Goal: Find specific page/section: Find specific page/section

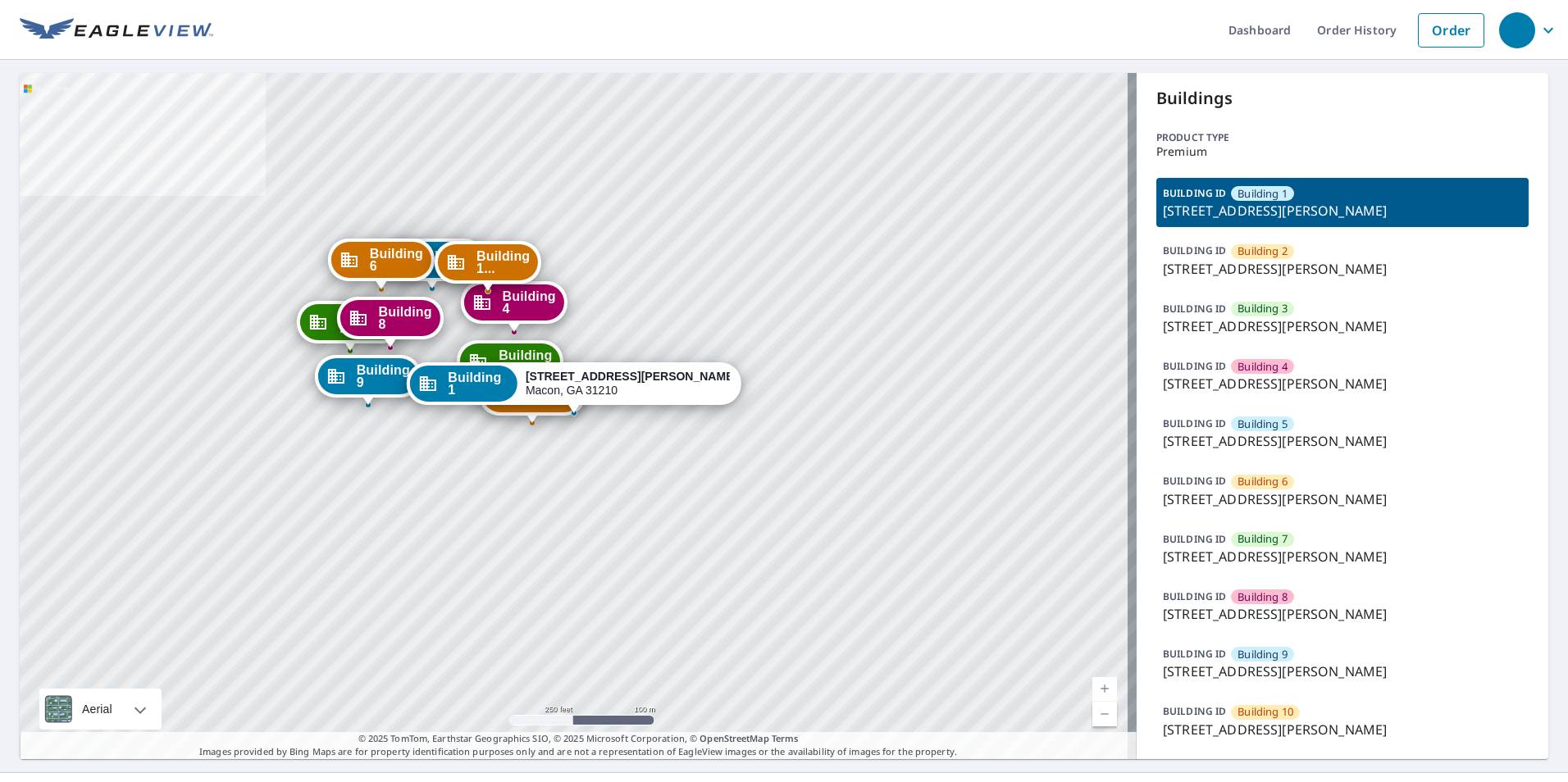
click at [1271, 603] on span "Building 8" at bounding box center [1262, 597] width 50 height 16
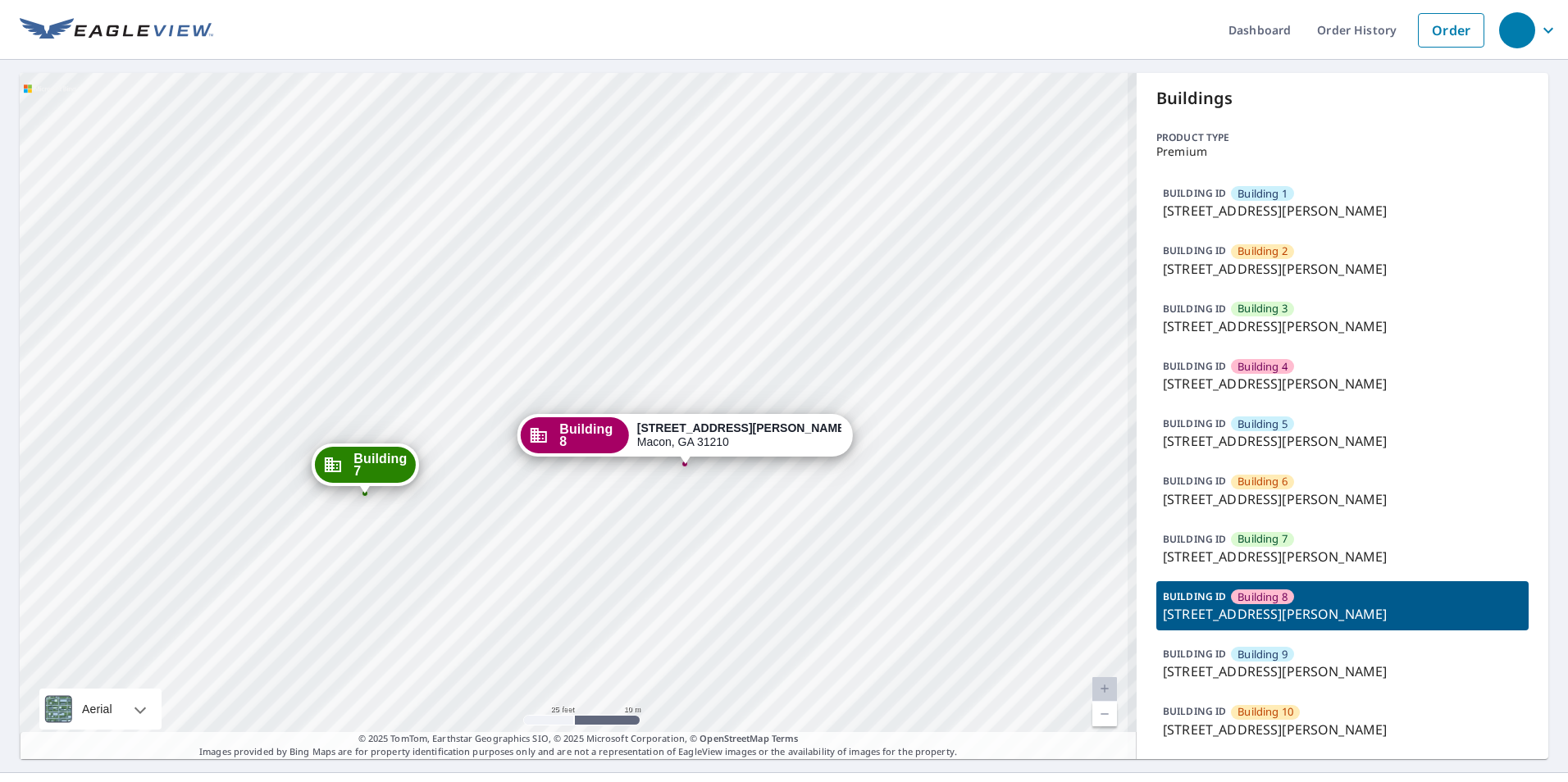
drag, startPoint x: 670, startPoint y: 435, endPoint x: 683, endPoint y: 419, distance: 20.6
click at [658, 419] on div "Building 8 444 Forest Hill Rd Macon, GA 31210" at bounding box center [685, 436] width 335 height 43
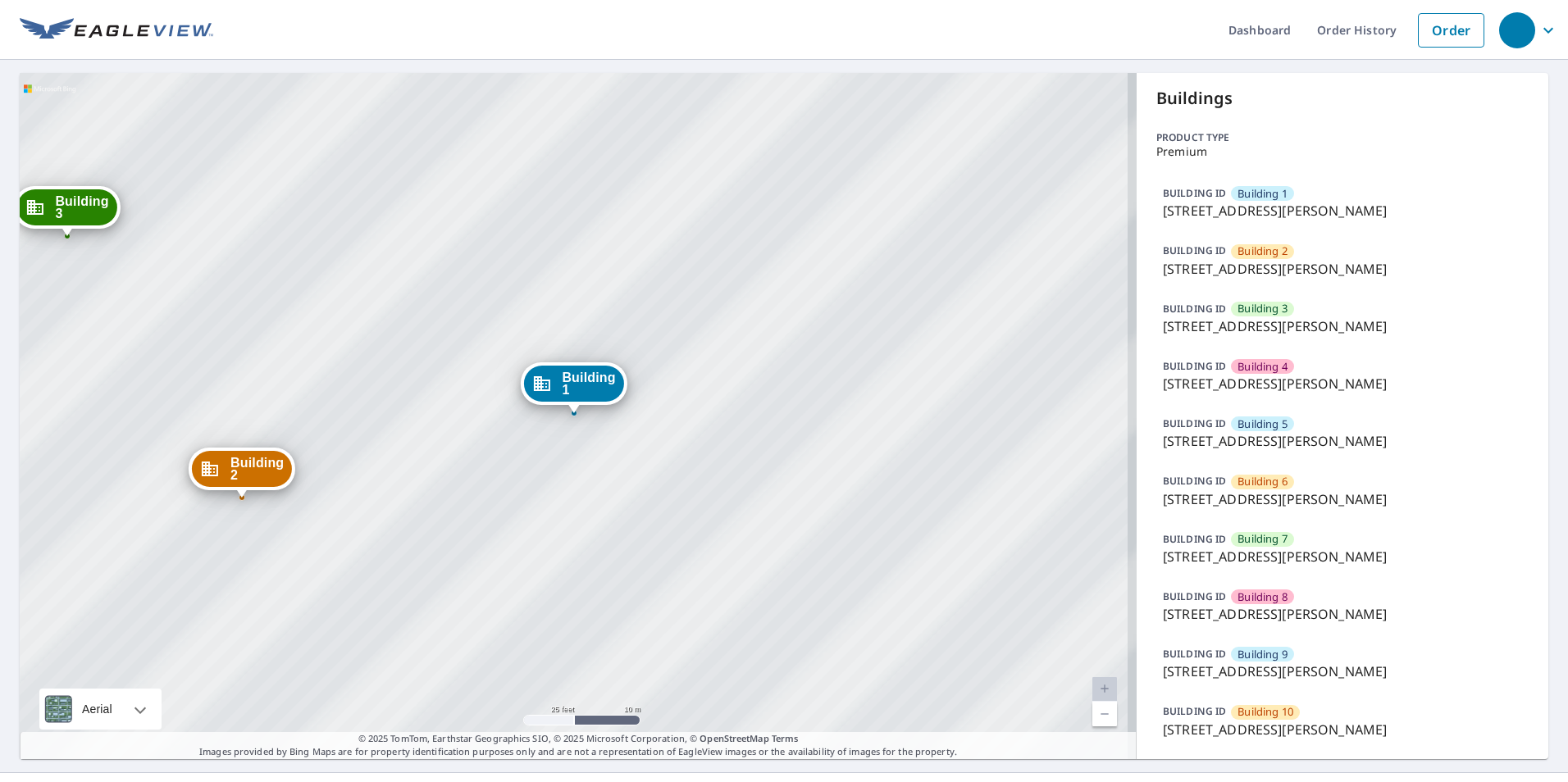
click at [1274, 616] on p "444 Forest Hill Rd, Macon, GA, 31210" at bounding box center [1343, 614] width 359 height 20
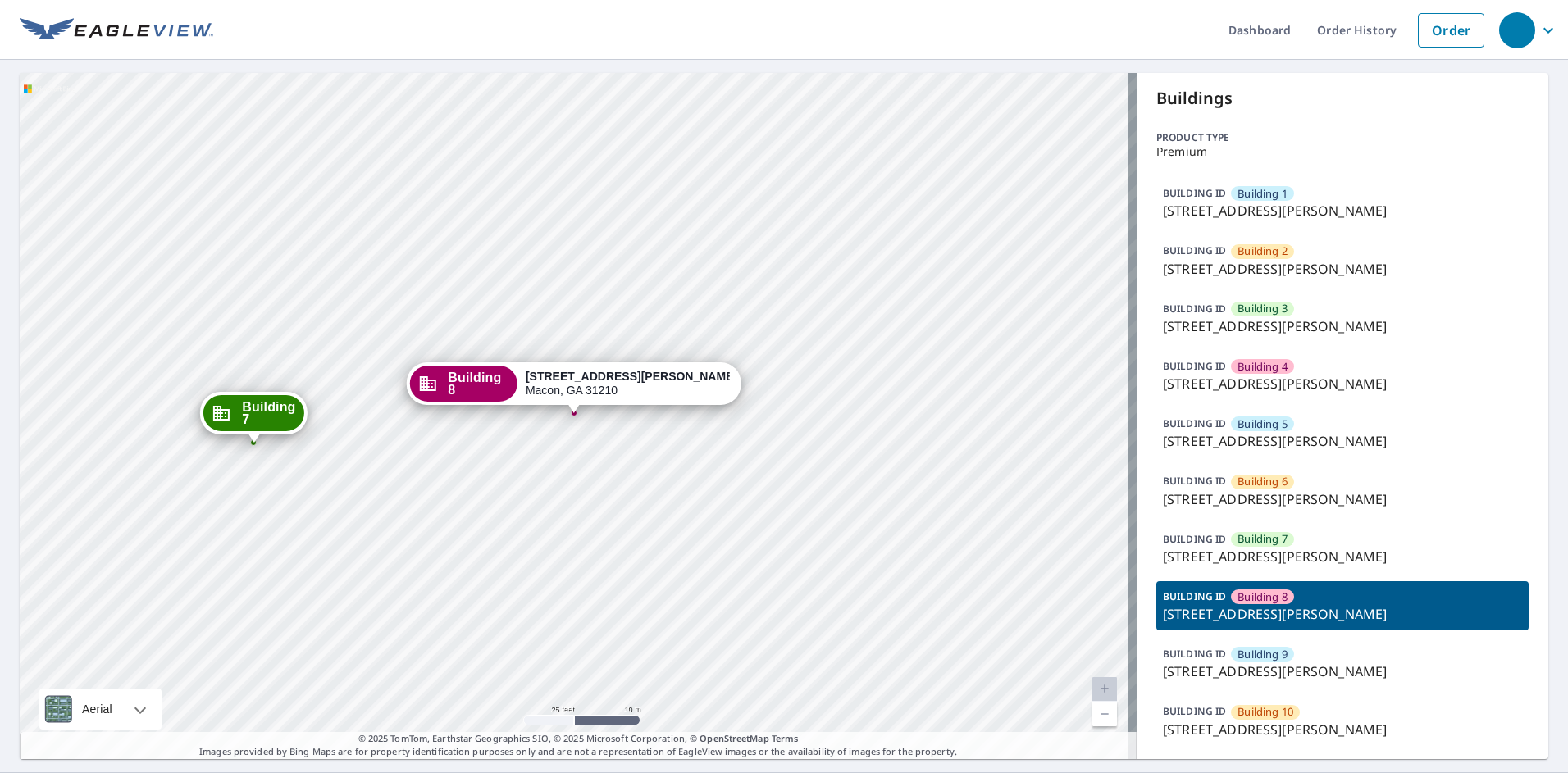
click at [1297, 442] on p "444 Forest Hill Rd, Macon, GA, 31210" at bounding box center [1343, 441] width 359 height 20
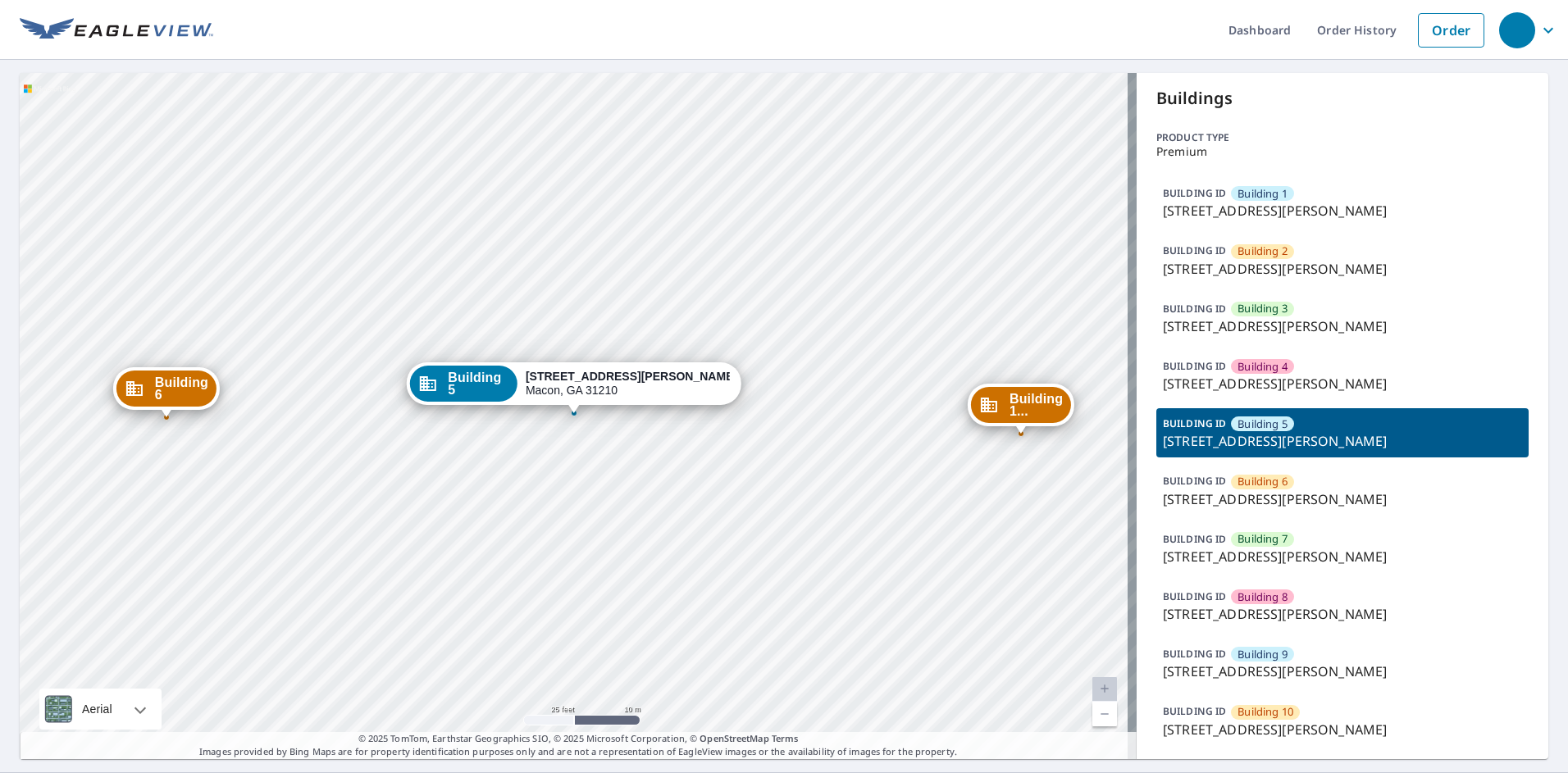
click at [1241, 208] on p "444 Forest Hill Rd, Macon, GA, 31210" at bounding box center [1343, 210] width 359 height 20
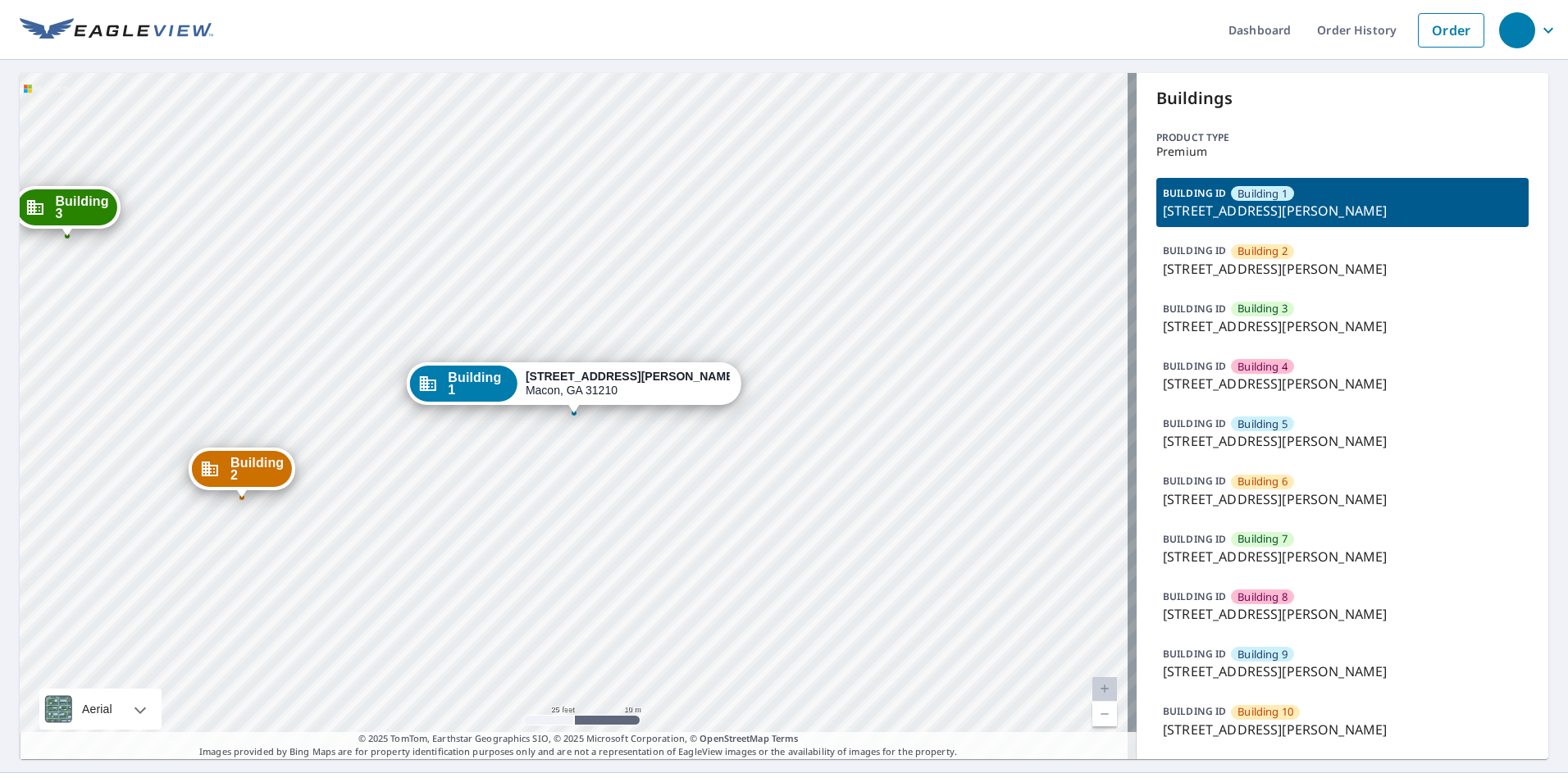
click at [1290, 275] on p "444 Forest Hill Rd, Macon, GA, 31210" at bounding box center [1343, 268] width 359 height 20
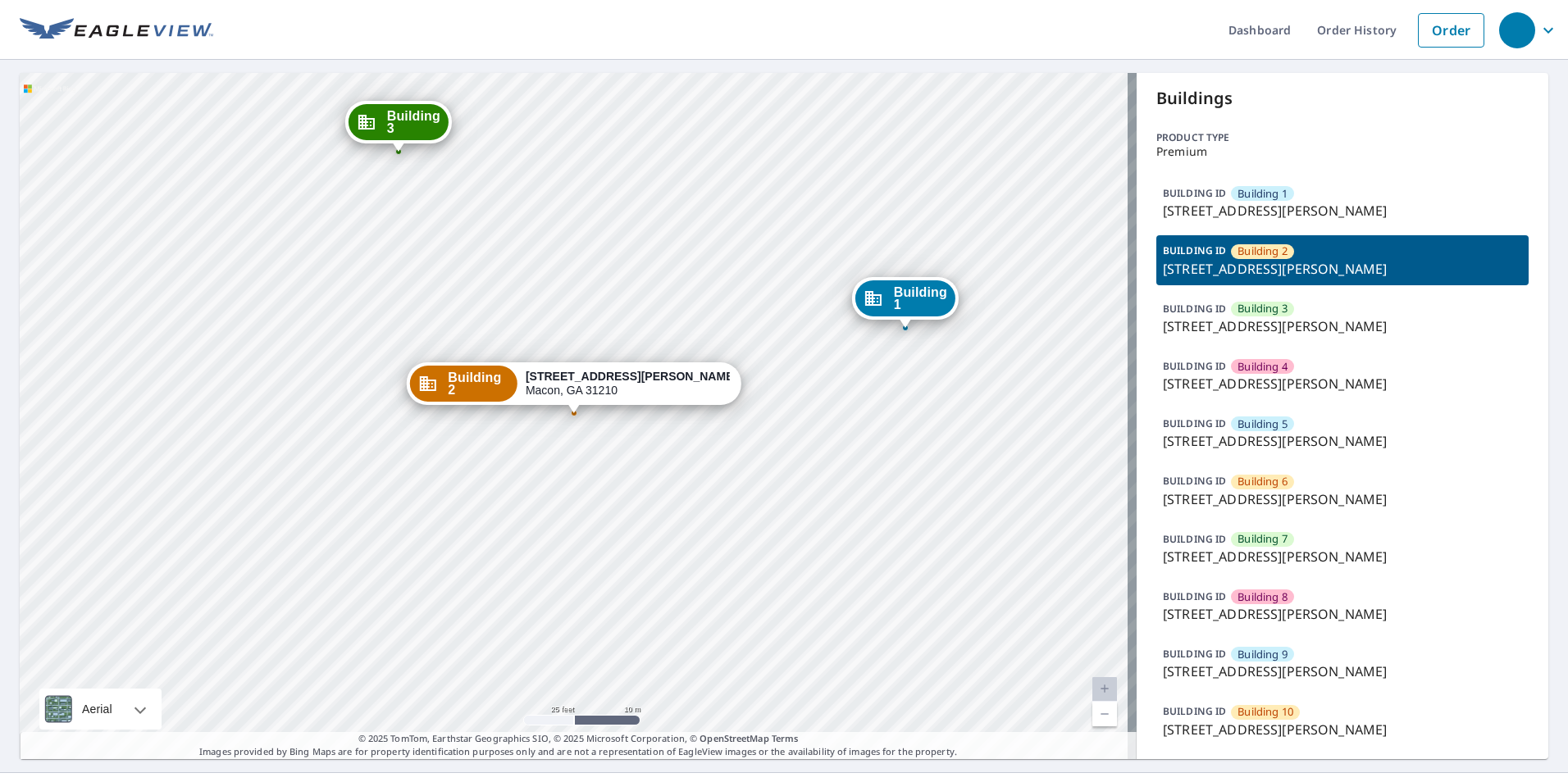
click at [1301, 327] on p "444 Forest Hill Rd, Macon, GA, 31210" at bounding box center [1343, 326] width 359 height 20
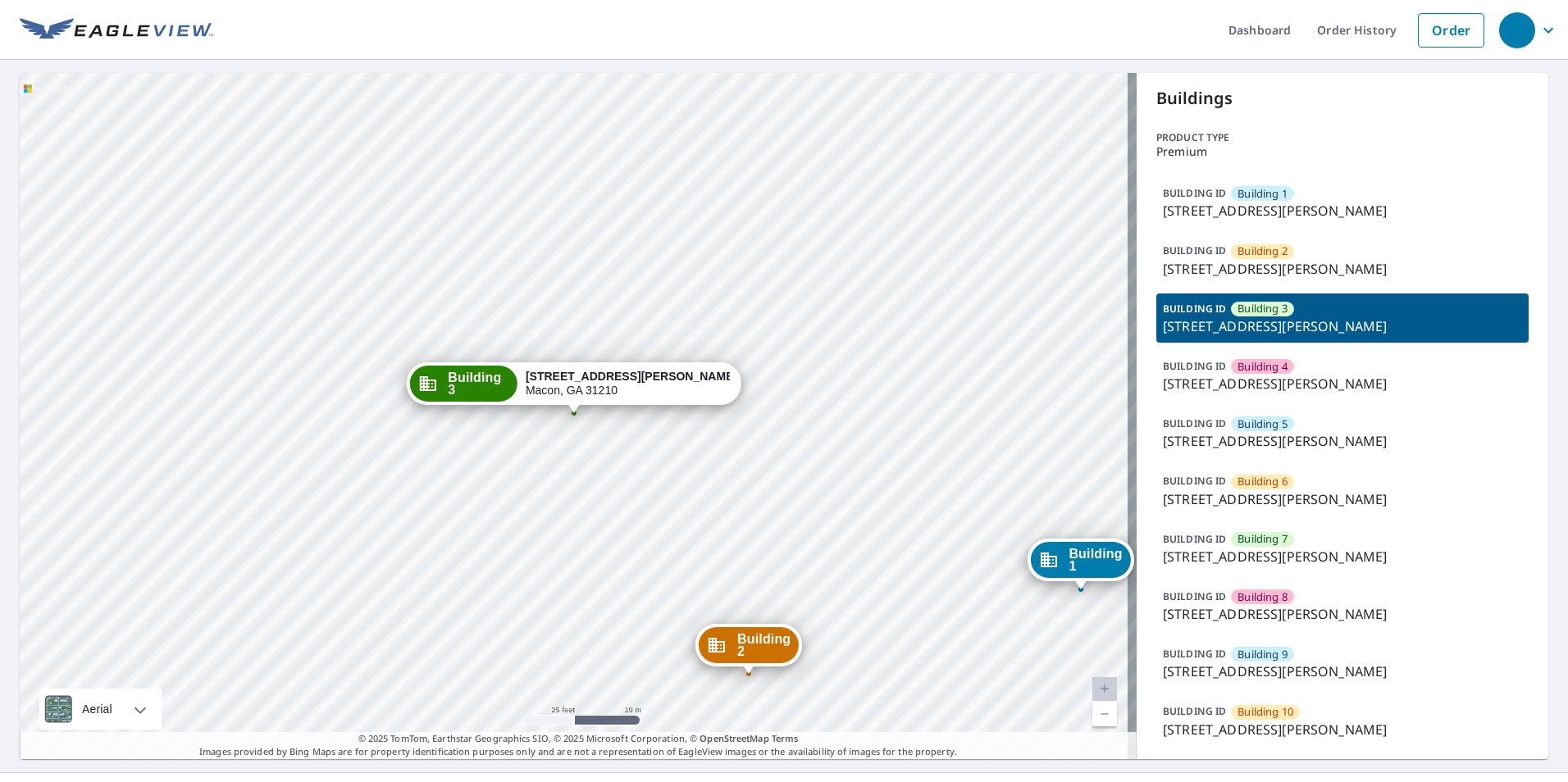
click at [1274, 657] on span "Building 9" at bounding box center [1262, 655] width 50 height 16
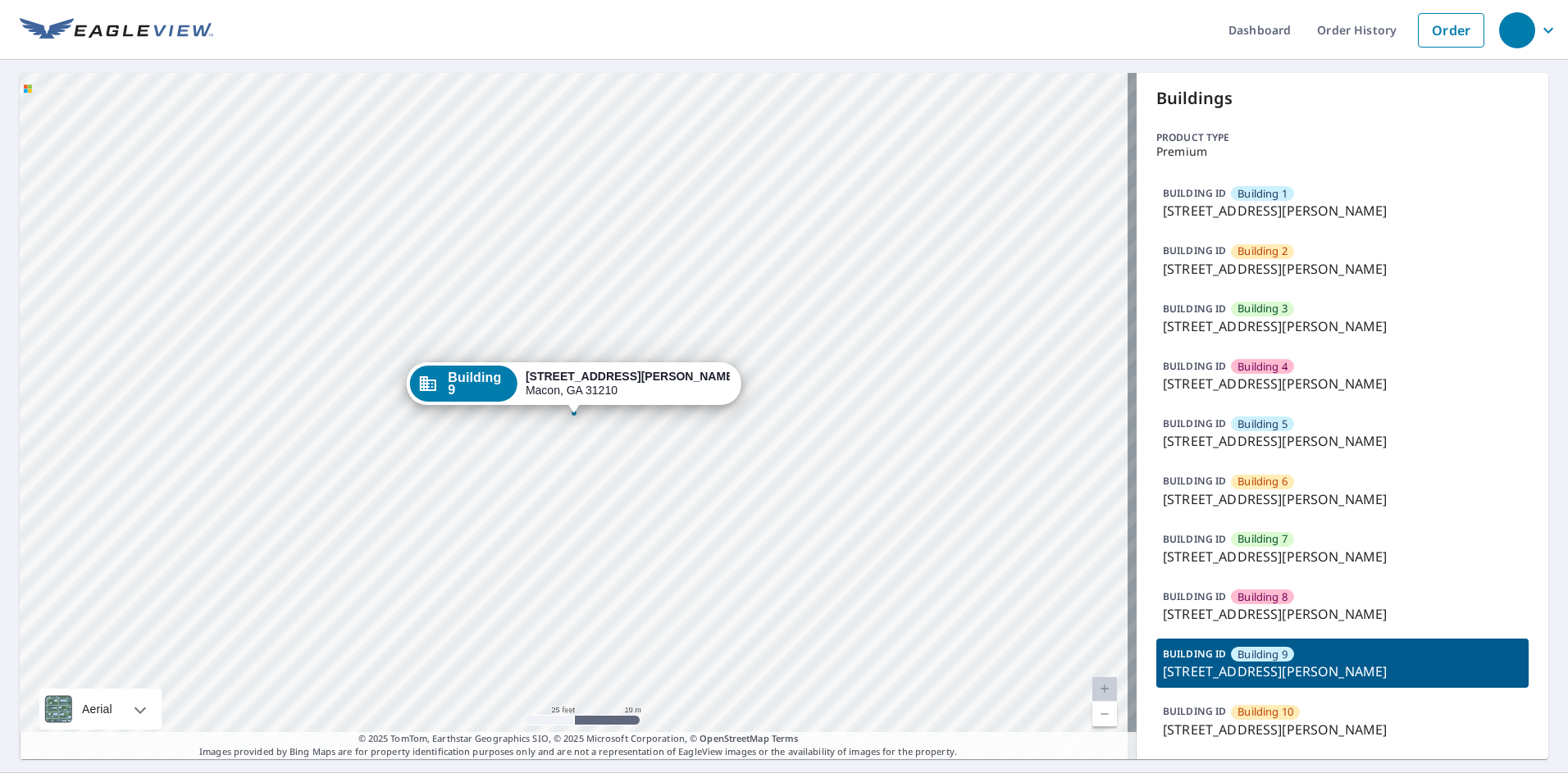
click at [1284, 541] on div "Building 7" at bounding box center [1262, 540] width 63 height 15
